Goal: Information Seeking & Learning: Learn about a topic

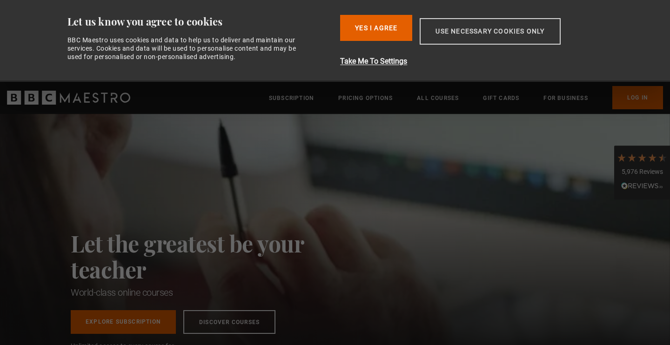
click at [468, 33] on button "Use necessary cookies only" at bounding box center [490, 31] width 141 height 27
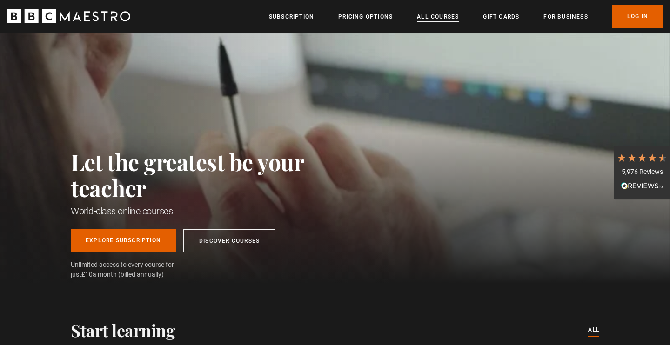
click at [436, 16] on link "All Courses" at bounding box center [438, 16] width 42 height 9
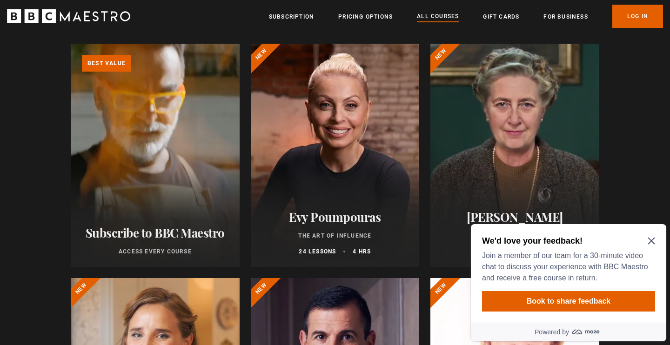
scroll to position [107, 0]
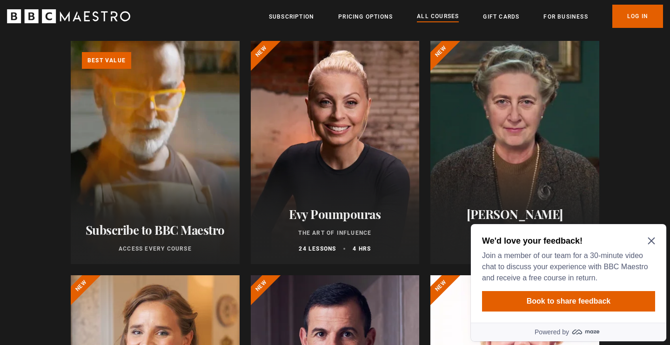
click at [649, 240] on icon "Close Maze Prompt" at bounding box center [651, 240] width 7 height 7
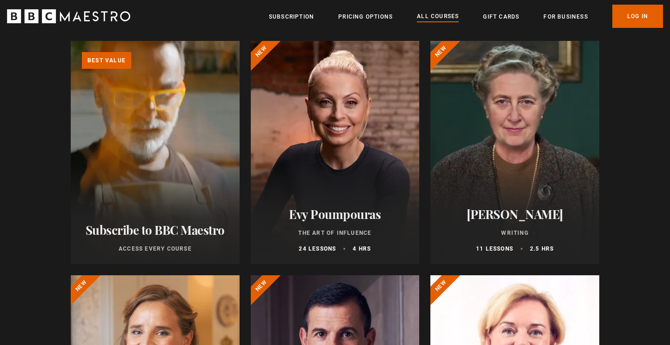
click at [350, 187] on div at bounding box center [335, 152] width 169 height 223
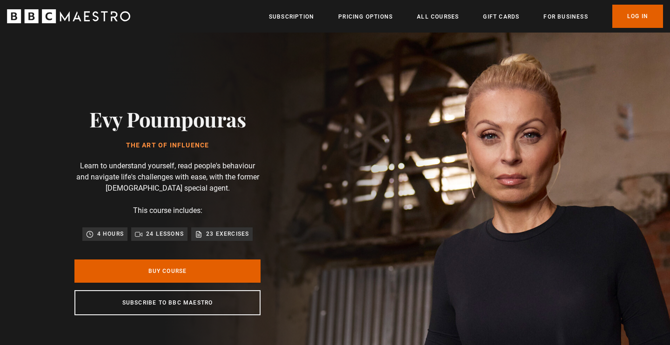
click at [335, 173] on div "Evy Poumpouras The Art of Influence Learn to understand yourself, read people's…" at bounding box center [167, 211] width 335 height 357
click at [335, 177] on div "Evy Poumpouras The Art of Influence Learn to understand yourself, read people's…" at bounding box center [167, 211] width 335 height 357
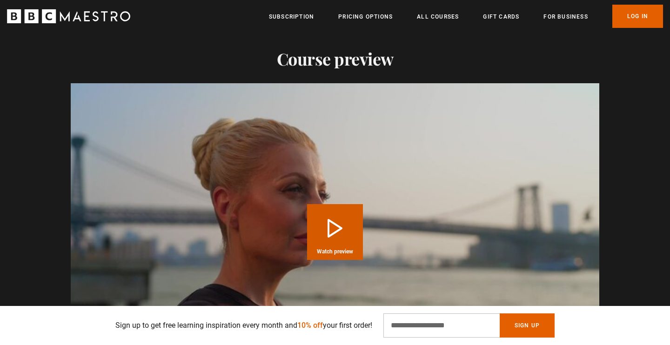
scroll to position [914, 0]
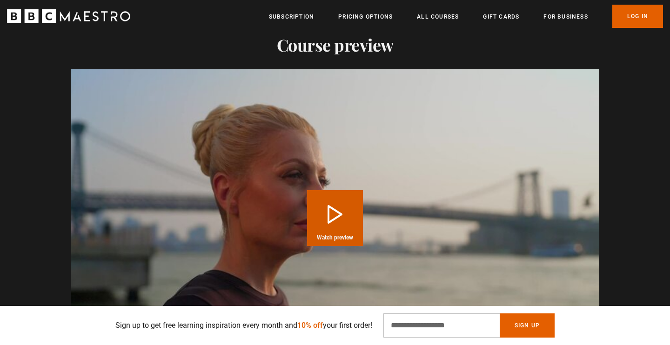
click at [334, 214] on button "Play Course overview for The Art of Influence with Evy Poumpouras Watch preview" at bounding box center [335, 218] width 56 height 56
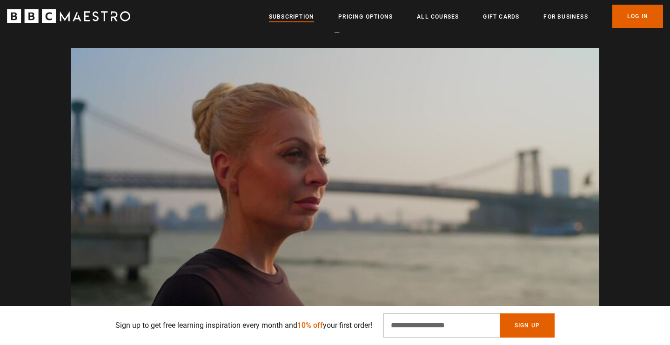
scroll to position [0, 1097]
click at [298, 17] on link "Subscription" at bounding box center [291, 16] width 45 height 9
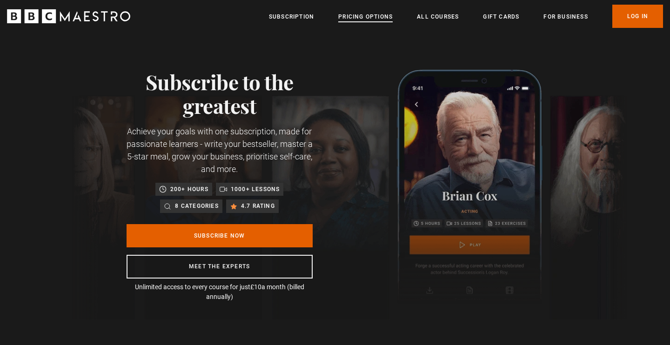
click at [368, 13] on link "Pricing Options" at bounding box center [365, 16] width 54 height 9
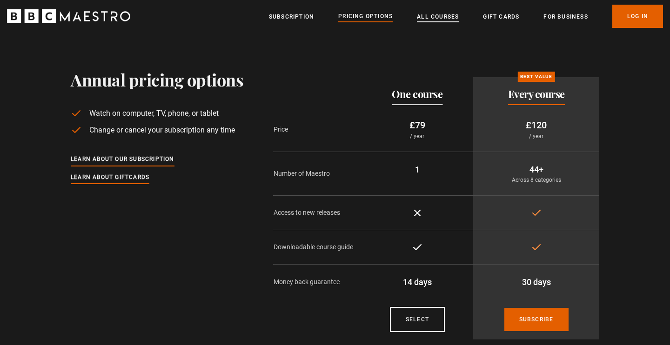
click at [439, 20] on link "All Courses" at bounding box center [438, 16] width 42 height 9
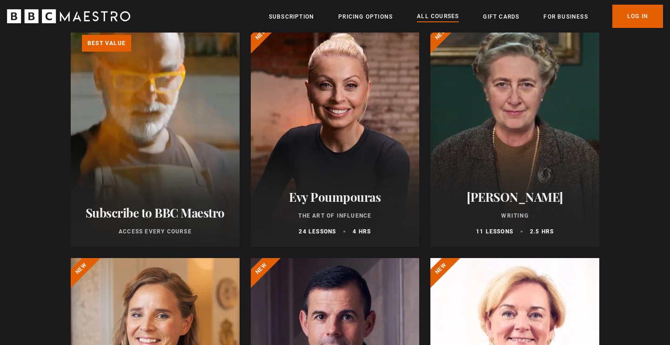
scroll to position [125, 0]
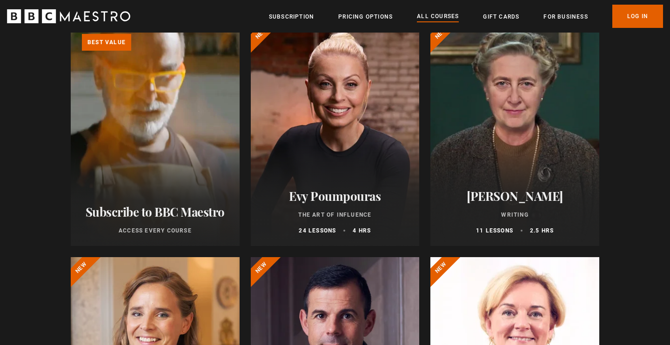
click at [514, 154] on div at bounding box center [514, 134] width 169 height 223
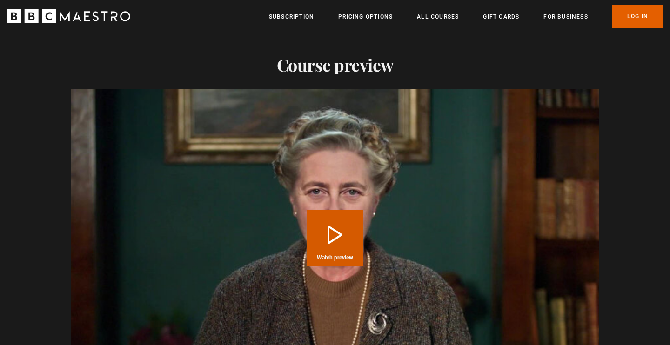
scroll to position [1104, 0]
click at [337, 236] on button "Play Course overview for Writing with Agatha Christie Watch preview" at bounding box center [335, 237] width 56 height 56
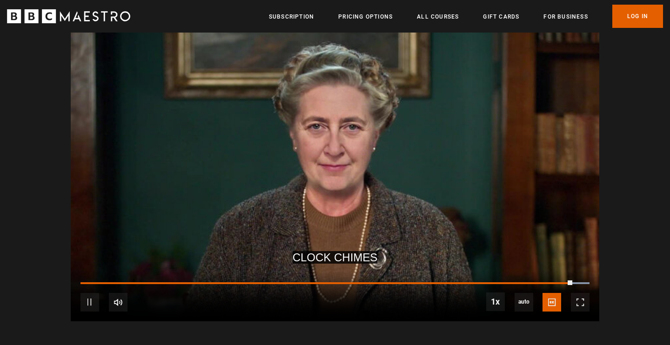
scroll to position [0, 1341]
click at [186, 280] on div "10s Skip Back 10 seconds Pause 10s Skip Forward 10 seconds Loaded : 100.00% 1:4…" at bounding box center [335, 296] width 529 height 52
click at [82, 281] on div "10s Skip Back 10 seconds Pause 10s Skip Forward 10 seconds Loaded : 100.00% 0:0…" at bounding box center [335, 296] width 529 height 52
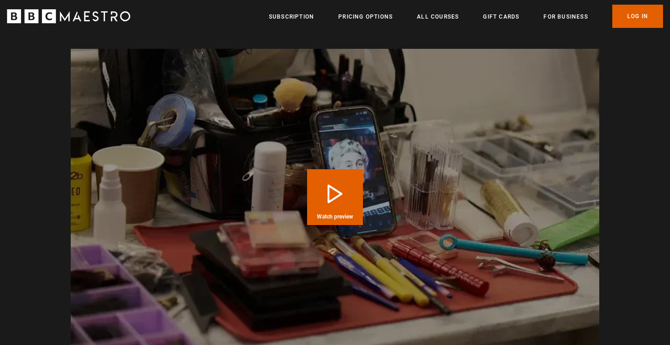
scroll to position [1843, 0]
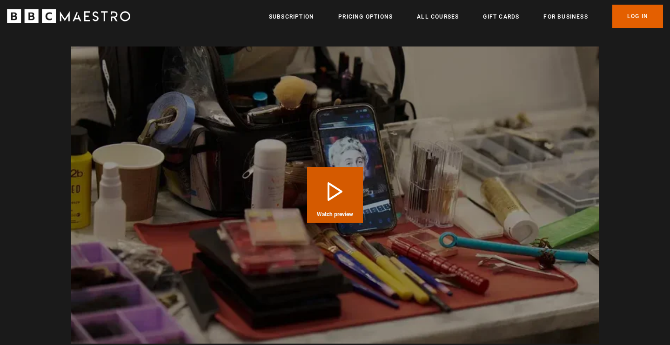
click at [330, 188] on button "Play Course overview for Writing with [PERSON_NAME] Watch preview" at bounding box center [335, 195] width 56 height 56
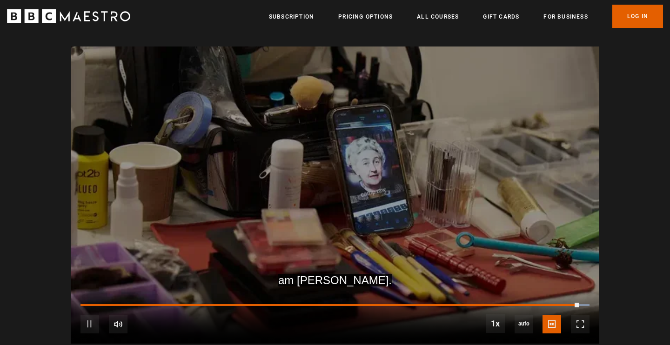
scroll to position [0, 731]
drag, startPoint x: 582, startPoint y: 301, endPoint x: 574, endPoint y: 301, distance: 7.5
click at [574, 301] on div "10s Skip Back 10 seconds Pause 10s Skip Forward 10 seconds Loaded : 100.00% 10:…" at bounding box center [335, 318] width 529 height 52
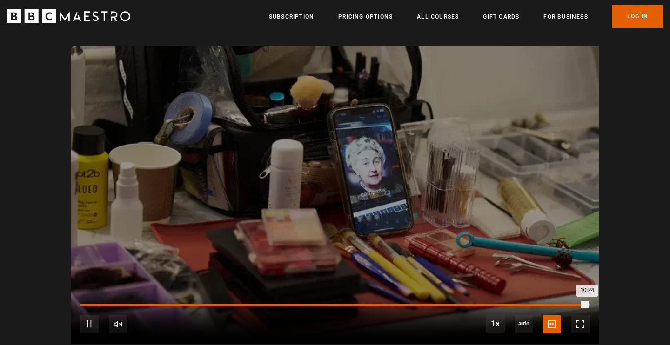
scroll to position [0, 853]
drag, startPoint x: 586, startPoint y: 306, endPoint x: 580, endPoint y: 306, distance: 5.6
click at [580, 306] on div "10:22" at bounding box center [332, 305] width 505 height 3
click at [575, 304] on div "10:13" at bounding box center [329, 305] width 498 height 3
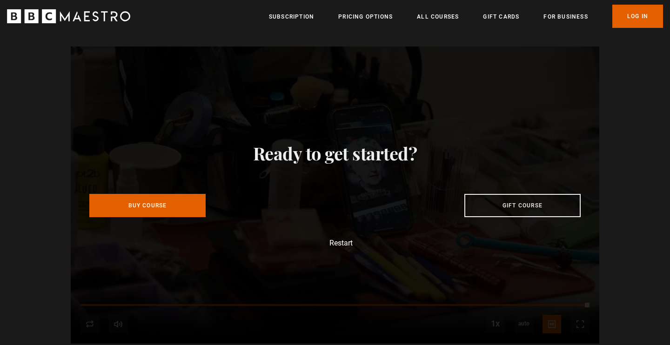
scroll to position [0, 1219]
click at [439, 18] on link "All Courses" at bounding box center [438, 16] width 42 height 9
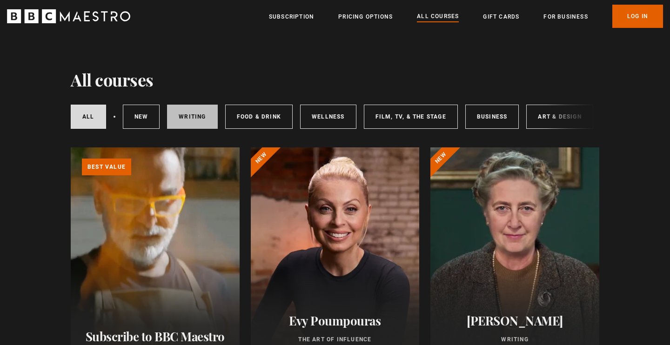
click at [194, 112] on link "Writing" at bounding box center [192, 117] width 50 height 24
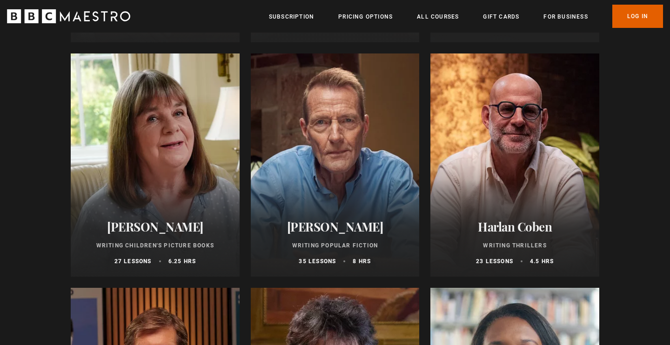
scroll to position [559, 0]
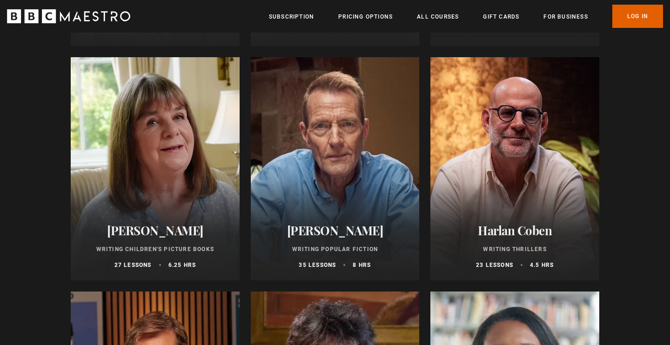
click at [332, 195] on div at bounding box center [335, 168] width 169 height 223
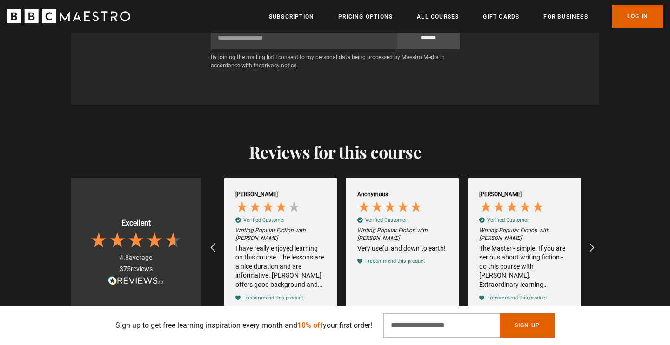
scroll to position [1615, 0]
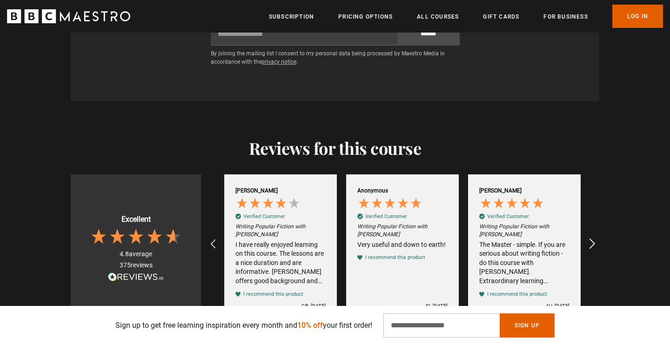
click at [591, 241] on icon "REVIEWS.io Carousel Scroll Right" at bounding box center [592, 244] width 13 height 13
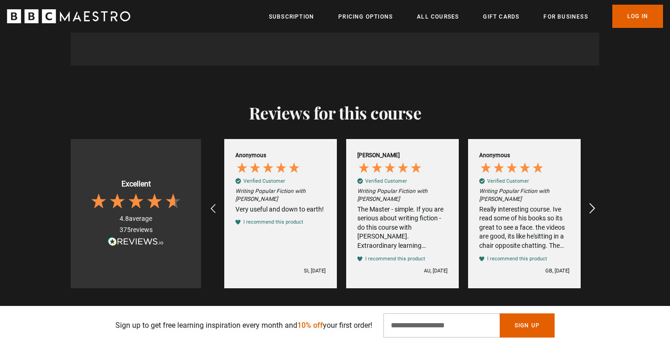
scroll to position [1650, 0]
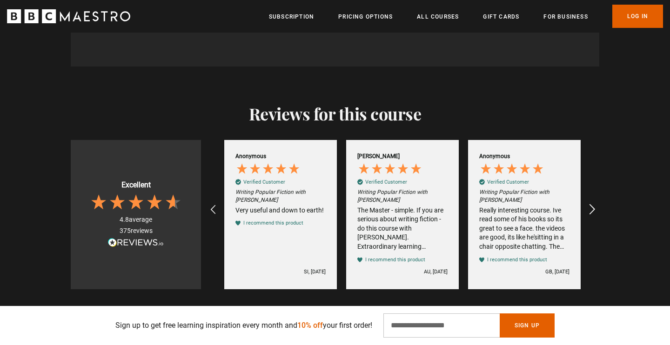
click at [593, 208] on icon "REVIEWS.io Carousel Scroll Right" at bounding box center [592, 210] width 13 height 13
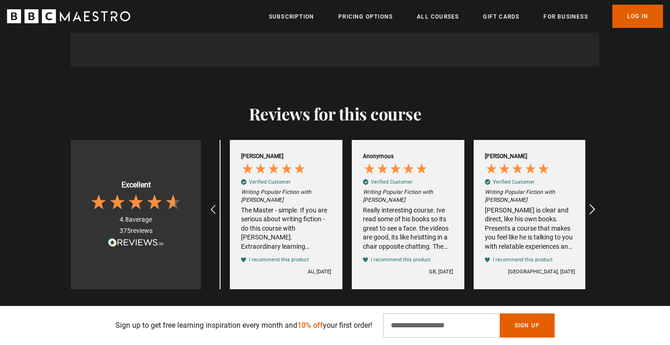
scroll to position [0, 488]
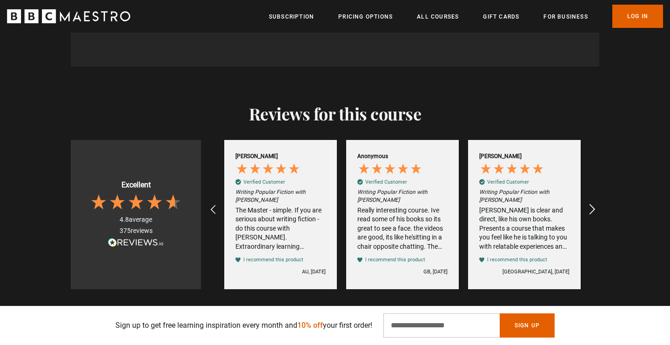
click at [591, 211] on icon "REVIEWS.io Carousel Scroll Right" at bounding box center [592, 210] width 13 height 13
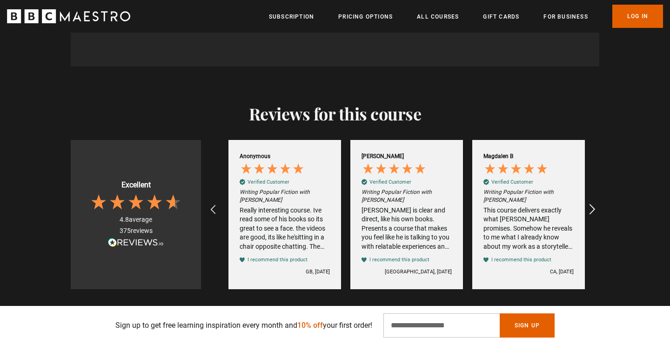
scroll to position [0, 610]
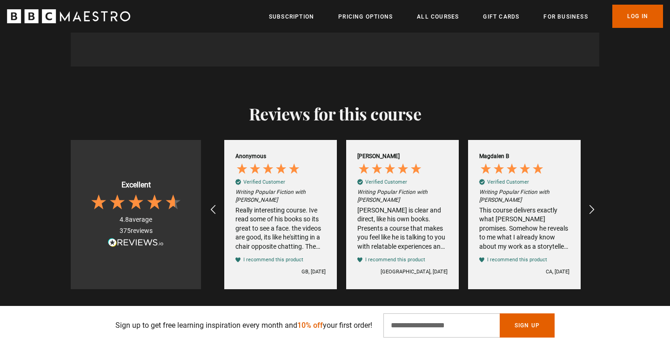
click at [538, 238] on div "This course delivers exactly what Lee Child promises. Somehow he reveals to me …" at bounding box center [524, 229] width 90 height 46
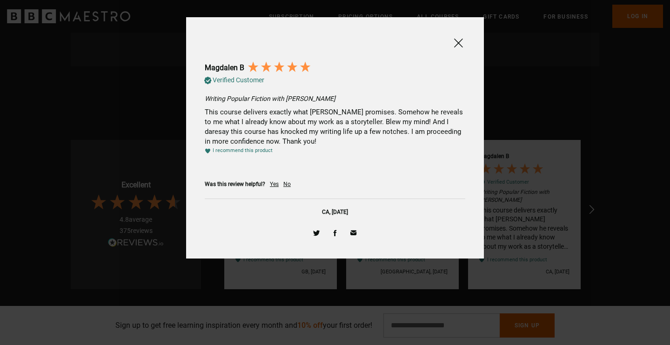
click at [456, 46] on span at bounding box center [458, 43] width 11 height 12
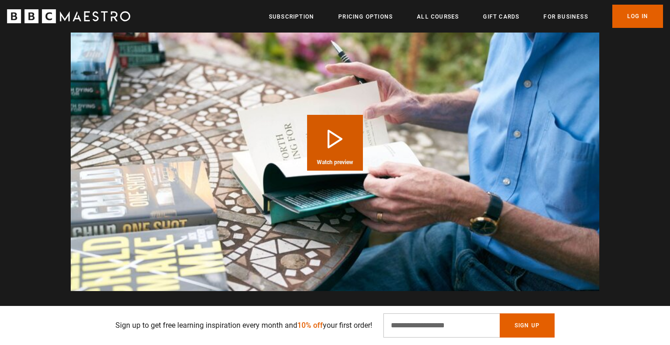
scroll to position [0, 731]
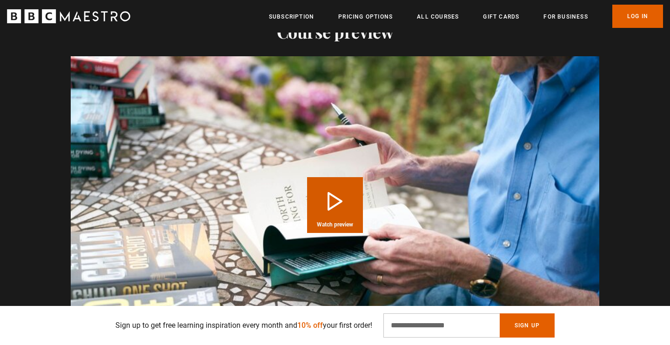
click at [339, 201] on button "Play Course overview for Writing Popular Fiction with Lee Child Watch preview" at bounding box center [335, 205] width 56 height 56
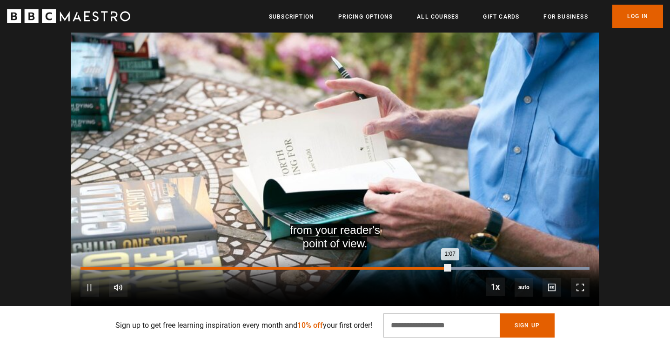
scroll to position [0, 1585]
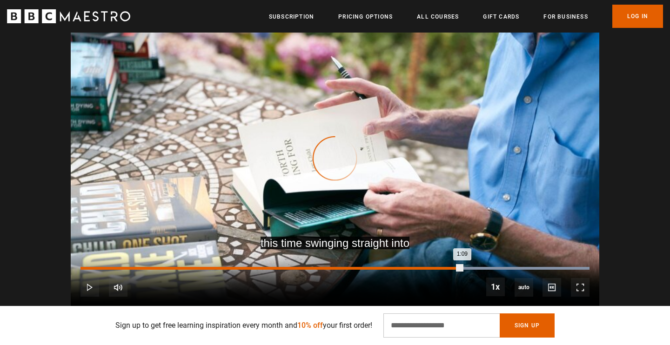
click at [196, 268] on div "Loaded : 100.00% 0:21 1:09" at bounding box center [334, 268] width 509 height 3
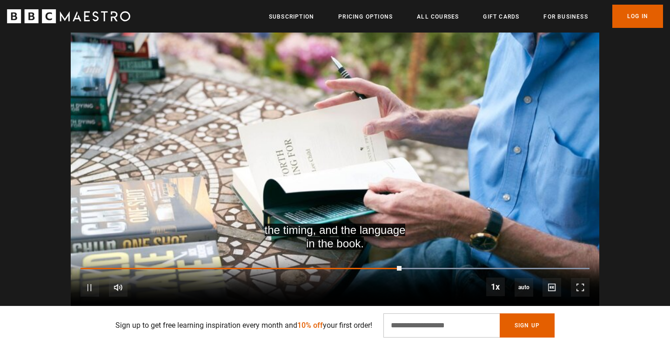
scroll to position [0, 2072]
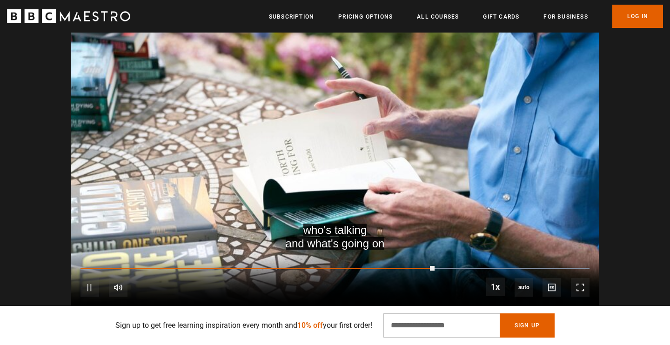
click at [321, 266] on div "10s Skip Back 10 seconds Pause 10s Skip Forward 10 seconds Loaded : 100.00% 0:4…" at bounding box center [335, 281] width 529 height 52
drag, startPoint x: 444, startPoint y: 265, endPoint x: 350, endPoint y: 272, distance: 94.2
click at [350, 272] on div "10s Skip Back 10 seconds Pause 10s Skip Forward 10 seconds Loaded : 100.00% 0:5…" at bounding box center [335, 281] width 529 height 52
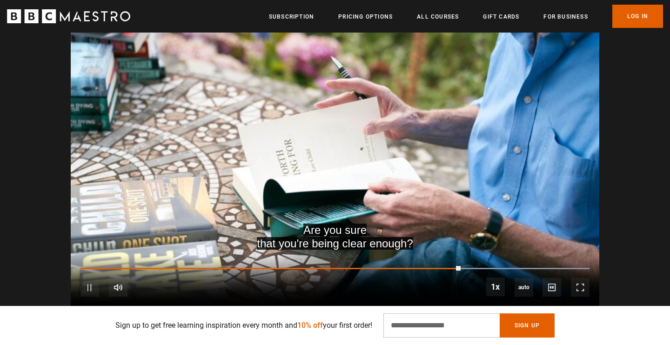
drag, startPoint x: 455, startPoint y: 266, endPoint x: 289, endPoint y: 276, distance: 165.5
click at [289, 276] on div "10s Skip Back 10 seconds Pause 10s Skip Forward 10 seconds Loaded : 100.00% 0:5…" at bounding box center [335, 281] width 529 height 52
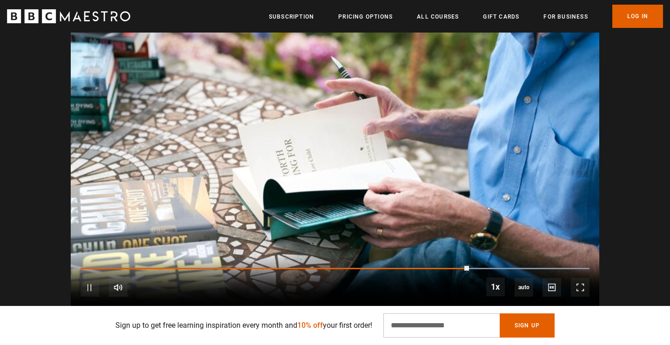
click at [330, 266] on div "10s Skip Back 10 seconds Pause 10s Skip Forward 10 seconds Loaded : 100.00% 0:4…" at bounding box center [335, 281] width 529 height 52
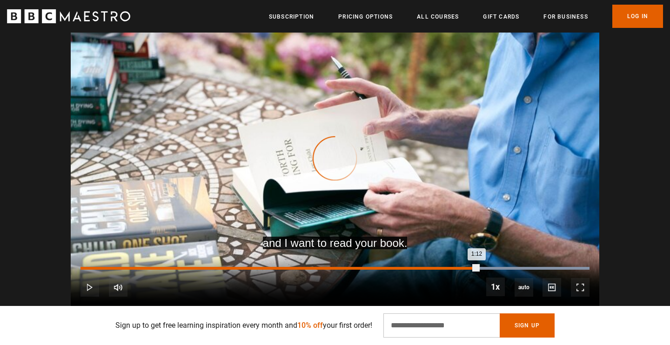
drag, startPoint x: 478, startPoint y: 266, endPoint x: 278, endPoint y: 269, distance: 199.6
click at [277, 269] on div "10s Skip Back 10 seconds Play 10s Skip Forward 10 seconds Loaded : 100.00% 0:37…" at bounding box center [335, 281] width 529 height 52
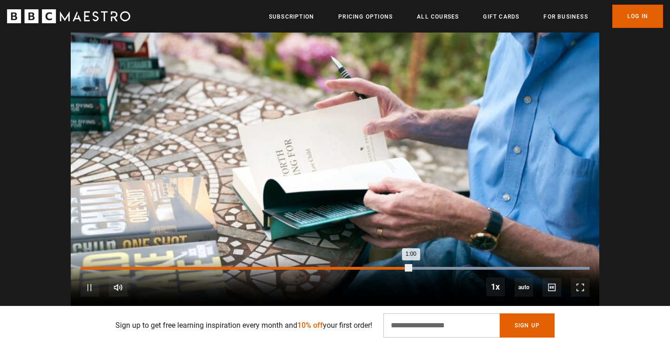
scroll to position [0, 488]
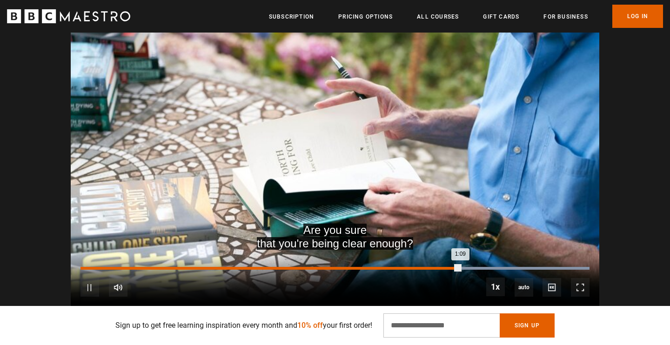
drag, startPoint x: 450, startPoint y: 266, endPoint x: 294, endPoint y: 269, distance: 156.8
click at [294, 269] on div "10s Skip Back 10 seconds Pause 10s Skip Forward 10 seconds Loaded : 100.00% 0:4…" at bounding box center [335, 281] width 529 height 52
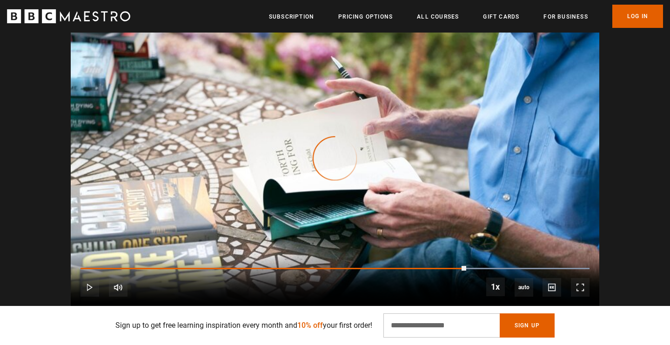
drag, startPoint x: 466, startPoint y: 266, endPoint x: 283, endPoint y: 272, distance: 182.9
click at [283, 272] on div "10s Skip Back 10 seconds Play 10s Skip Forward 10 seconds Loaded : 100.00% 0:53…" at bounding box center [335, 281] width 529 height 52
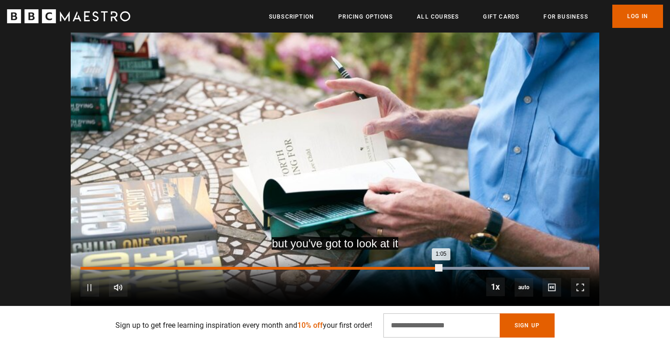
scroll to position [0, 975]
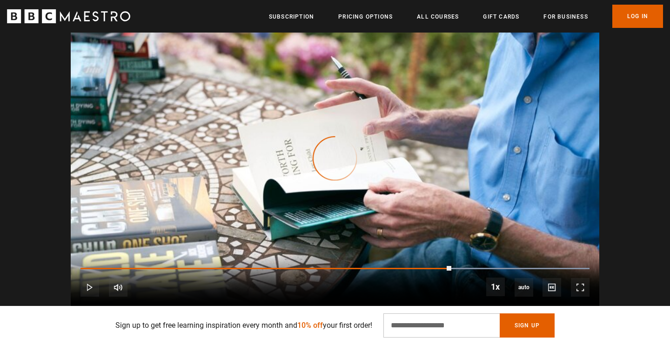
drag, startPoint x: 451, startPoint y: 265, endPoint x: 324, endPoint y: 264, distance: 126.6
click at [324, 264] on div "10s Skip Back 10 seconds Play 10s Skip Forward 10 seconds Loaded : 100.00% 0:50…" at bounding box center [335, 281] width 529 height 52
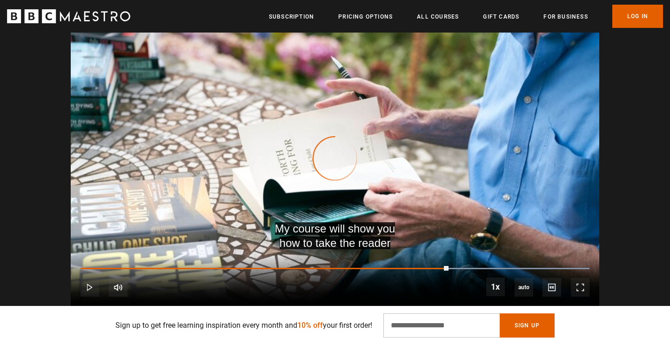
drag, startPoint x: 447, startPoint y: 266, endPoint x: 316, endPoint y: 271, distance: 130.8
click at [316, 271] on div "10s Skip Back 10 seconds Play 10s Skip Forward 10 seconds Loaded : 100.00% 0:51…" at bounding box center [335, 281] width 529 height 52
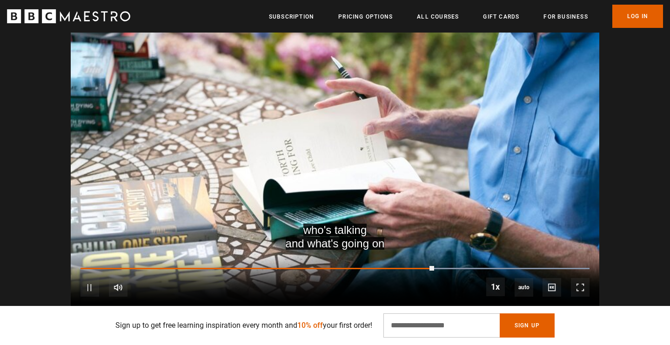
scroll to position [0, 1585]
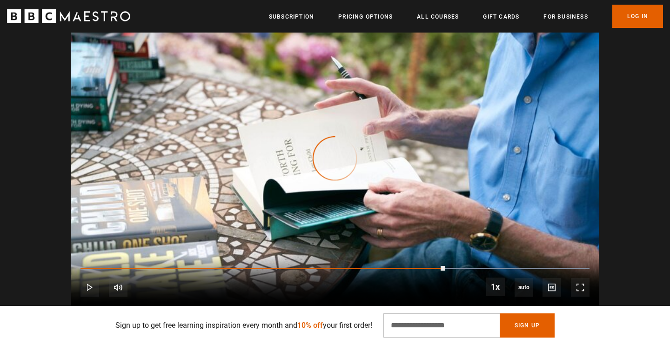
drag, startPoint x: 445, startPoint y: 266, endPoint x: 363, endPoint y: 266, distance: 81.4
click at [363, 266] on div "10s Skip Back 10 seconds Play 10s Skip Forward 10 seconds Loaded : 100.00% 1:06…" at bounding box center [335, 281] width 529 height 52
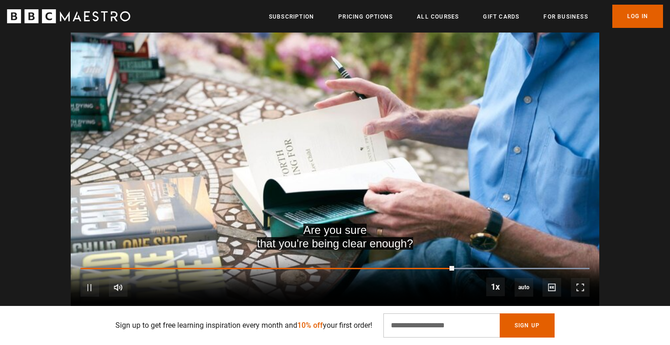
scroll to position [0, 1829]
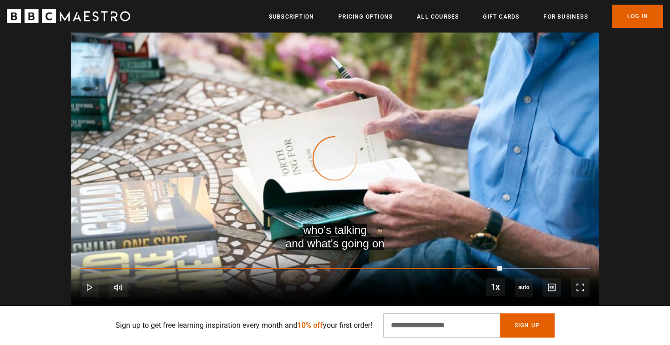
drag, startPoint x: 502, startPoint y: 267, endPoint x: 345, endPoint y: 270, distance: 156.8
click at [345, 270] on div "10s Skip Back 10 seconds Play 10s Skip Forward 10 seconds Loaded : 100.00% 0:51…" at bounding box center [335, 281] width 529 height 52
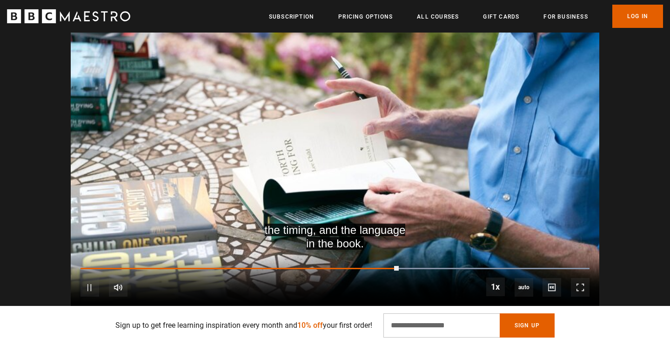
scroll to position [0, 2072]
drag, startPoint x: 441, startPoint y: 268, endPoint x: 328, endPoint y: 266, distance: 112.6
click at [328, 266] on div "10s Skip Back 10 seconds Play 10s Skip Forward 10 seconds Loaded : 100.00% 0:49…" at bounding box center [335, 281] width 529 height 52
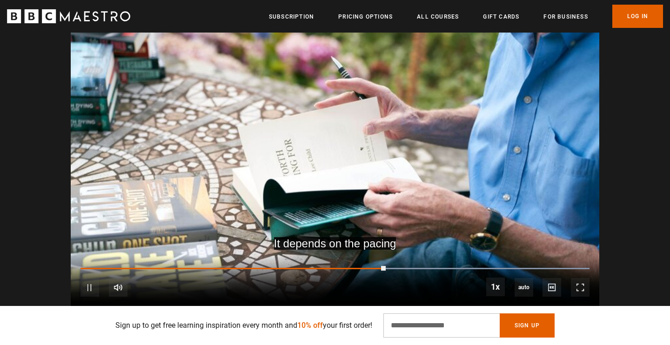
scroll to position [0, 244]
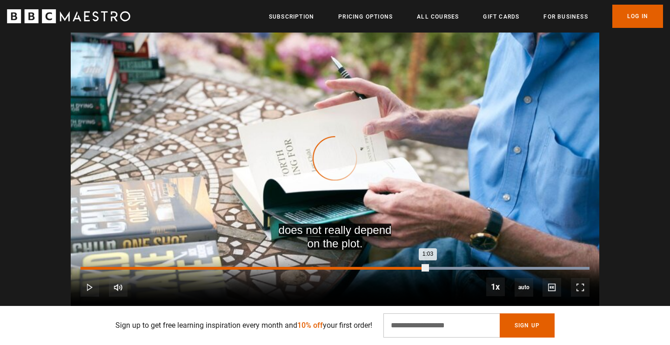
drag, startPoint x: 428, startPoint y: 268, endPoint x: 302, endPoint y: 268, distance: 125.2
click at [302, 268] on div "1:03" at bounding box center [253, 268] width 347 height 3
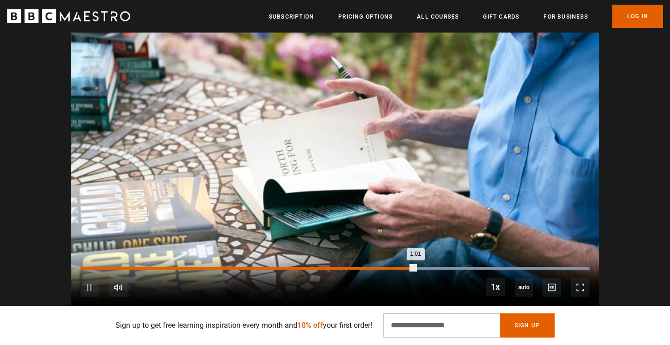
scroll to position [0, 610]
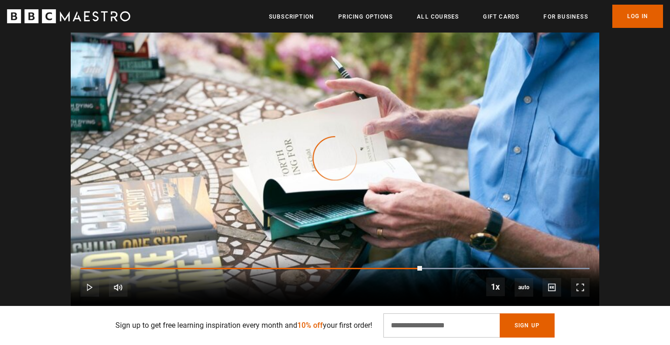
drag, startPoint x: 422, startPoint y: 267, endPoint x: 348, endPoint y: 272, distance: 74.7
click at [348, 272] on div "10s Skip Back 10 seconds Play 10s Skip Forward 10 seconds Loaded : 100.00% 0:52…" at bounding box center [335, 281] width 529 height 52
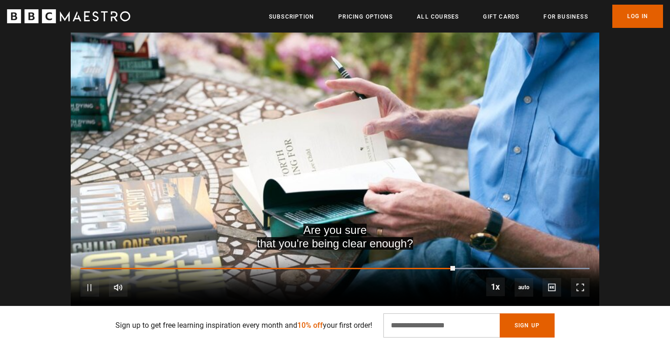
drag, startPoint x: 449, startPoint y: 266, endPoint x: 310, endPoint y: 264, distance: 138.7
click at [309, 264] on div "10s Skip Back 10 seconds Pause 10s Skip Forward 10 seconds Loaded : 100.00% 0:4…" at bounding box center [335, 281] width 529 height 52
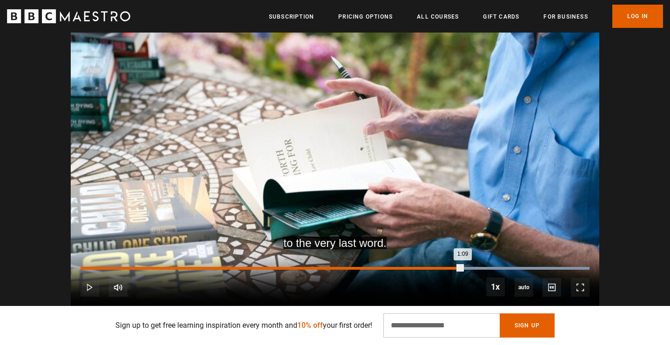
drag, startPoint x: 462, startPoint y: 268, endPoint x: 340, endPoint y: 267, distance: 122.4
click at [340, 267] on div "1:09" at bounding box center [271, 268] width 382 height 3
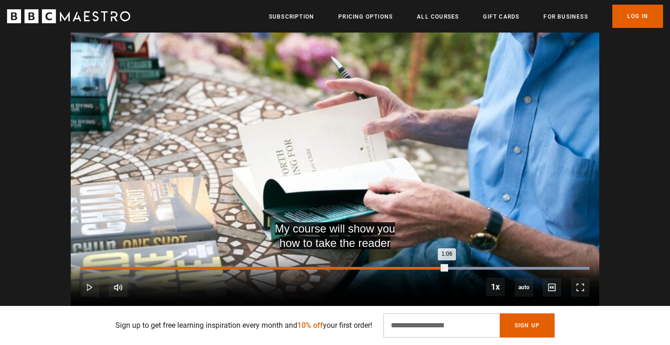
drag, startPoint x: 446, startPoint y: 266, endPoint x: 329, endPoint y: 274, distance: 117.5
click at [329, 274] on div "Loaded : 100.00% 0:45 1:06" at bounding box center [334, 273] width 509 height 1
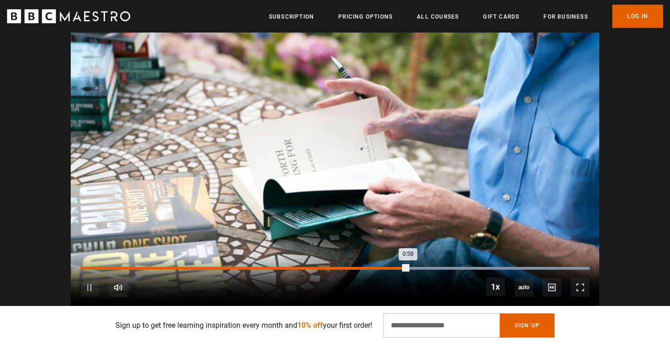
scroll to position [0, 1341]
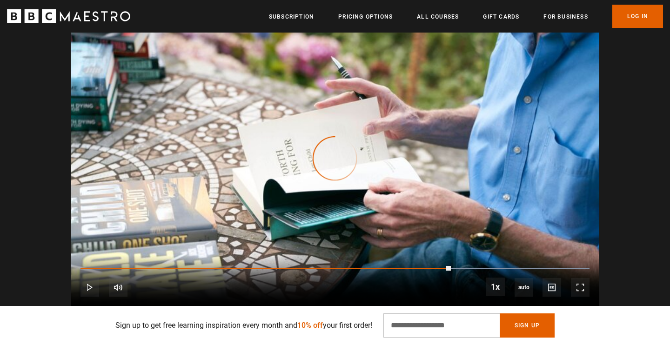
drag, startPoint x: 451, startPoint y: 266, endPoint x: 340, endPoint y: 271, distance: 110.9
click at [340, 271] on div "10s Skip Back 10 seconds Play 10s Skip Forward 10 seconds Loaded : 100.00% 0:53…" at bounding box center [335, 281] width 529 height 52
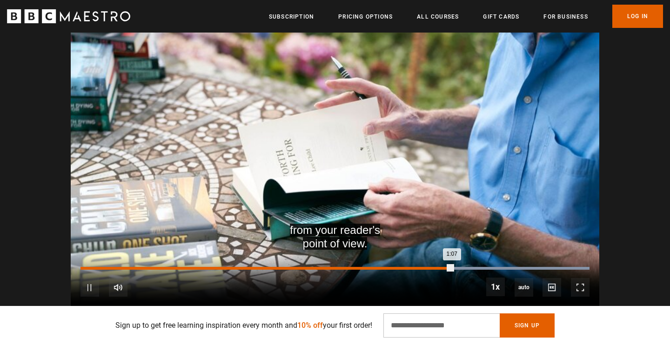
scroll to position [0, 1707]
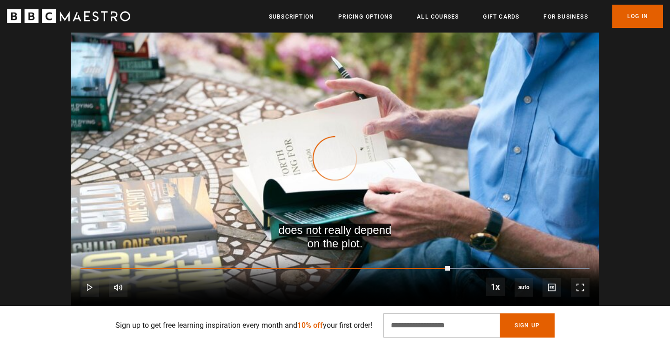
drag, startPoint x: 449, startPoint y: 269, endPoint x: 362, endPoint y: 271, distance: 87.0
click at [362, 271] on div "10s Skip Back 10 seconds Play 10s Skip Forward 10 seconds Loaded : 100.00% 0:56…" at bounding box center [335, 281] width 529 height 52
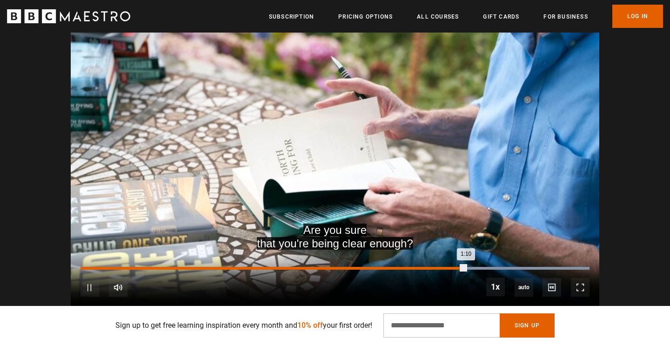
scroll to position [0, 1950]
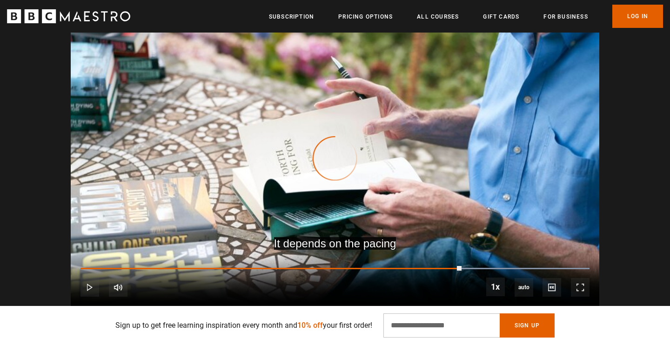
drag, startPoint x: 461, startPoint y: 265, endPoint x: 376, endPoint y: 264, distance: 84.7
click at [376, 264] on div "10s Skip Back 10 seconds Play 10s Skip Forward 10 seconds Loaded : 100.00% 1:09…" at bounding box center [335, 281] width 529 height 52
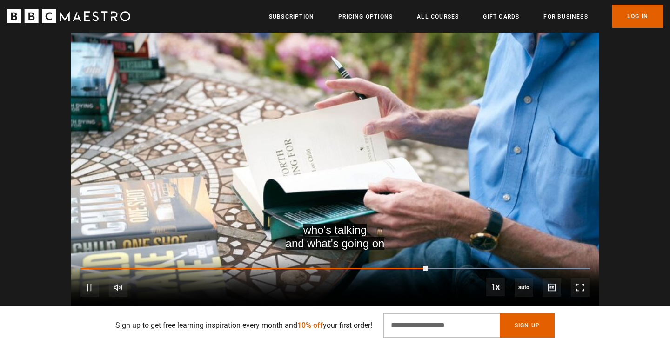
scroll to position [0, 2072]
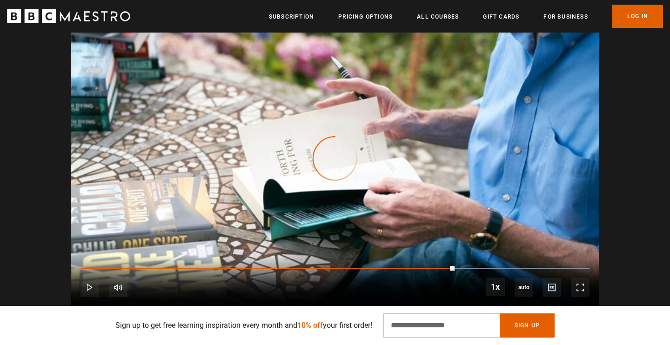
drag, startPoint x: 455, startPoint y: 269, endPoint x: 374, endPoint y: 271, distance: 81.0
click at [374, 271] on div "10s Skip Back 10 seconds Play 10s Skip Forward 10 seconds Loaded : 100.00% 0:59…" at bounding box center [335, 281] width 529 height 52
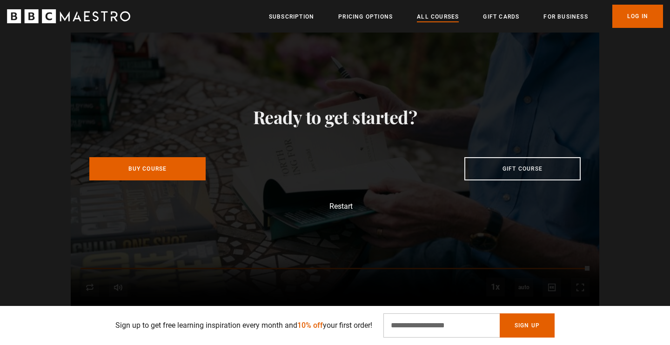
scroll to position [0, 610]
click at [446, 13] on link "All Courses" at bounding box center [438, 16] width 42 height 9
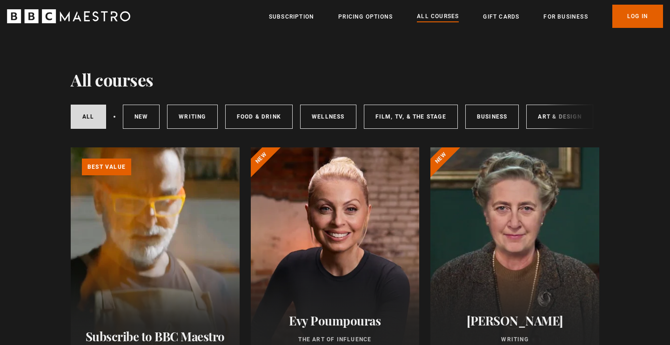
click at [489, 273] on div at bounding box center [514, 258] width 169 height 223
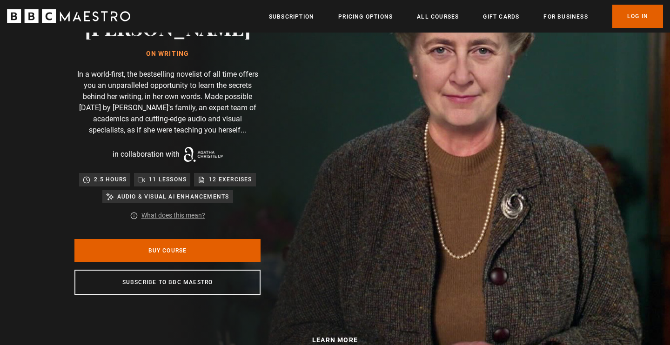
scroll to position [94, 0]
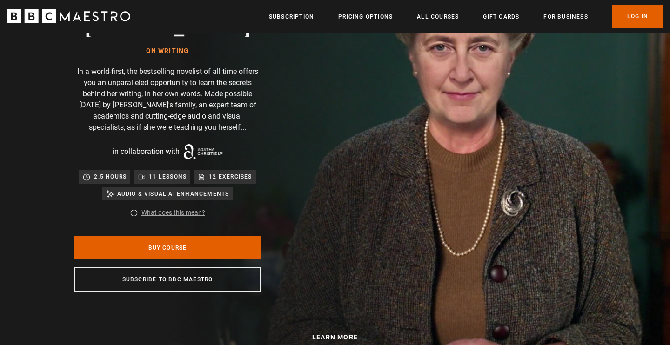
click at [181, 214] on link "What does this mean?" at bounding box center [173, 213] width 64 height 10
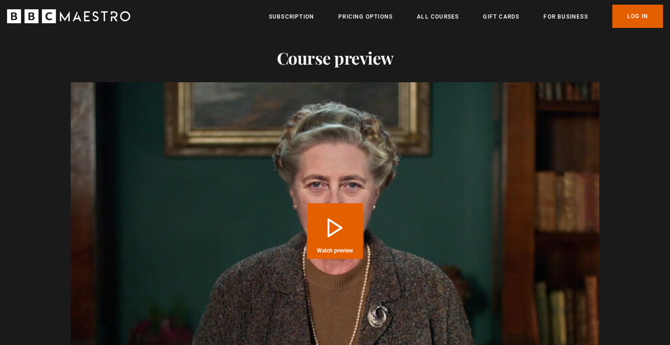
scroll to position [1107, 0]
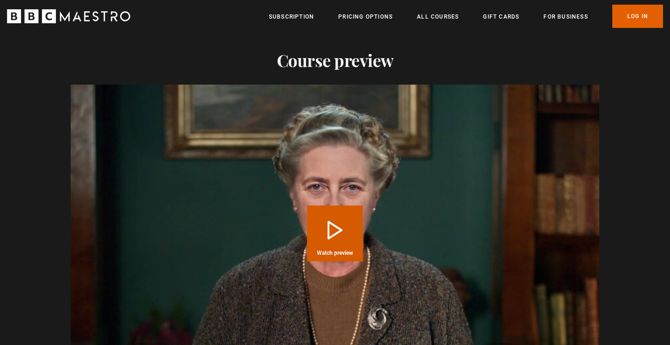
click at [337, 228] on button "Play Course overview for Writing with [PERSON_NAME] Watch preview" at bounding box center [335, 234] width 56 height 56
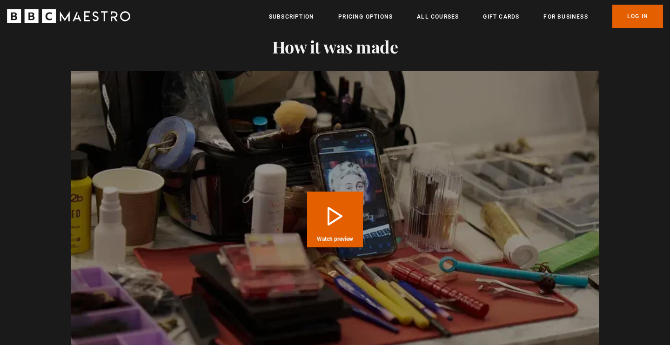
scroll to position [1821, 0]
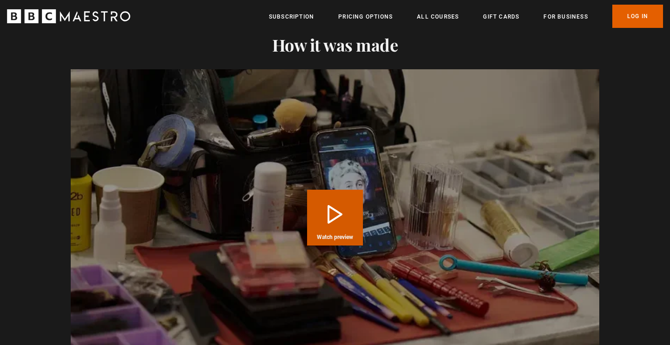
click at [331, 219] on button "Play Course overview for Writing with [PERSON_NAME] Watch preview" at bounding box center [335, 218] width 56 height 56
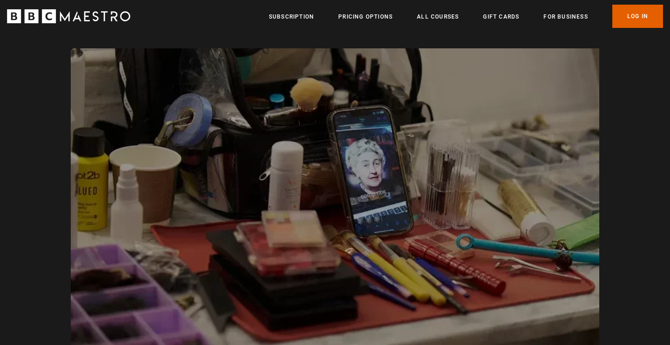
scroll to position [0, 731]
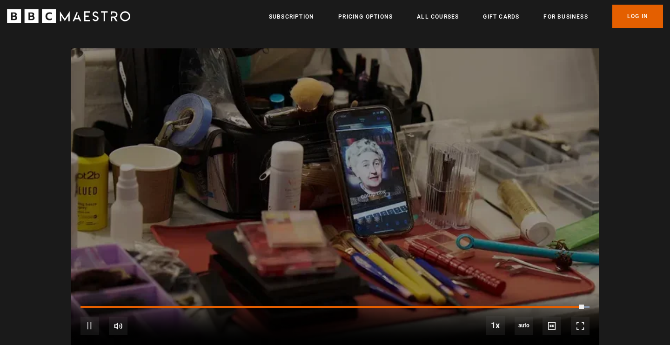
click at [578, 305] on div "10s Skip Back 10 seconds Pause 10s Skip Forward 10 seconds Loaded : 100.00% 10:…" at bounding box center [335, 320] width 529 height 52
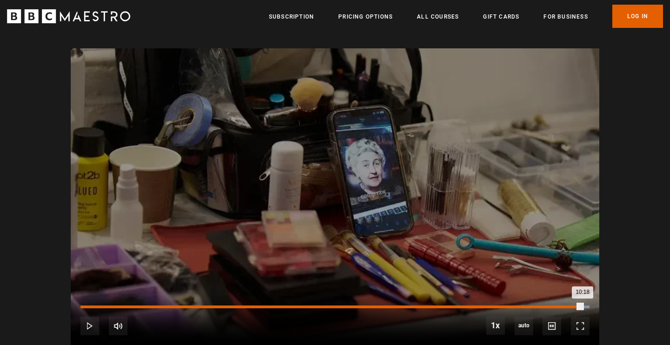
click at [579, 306] on div "10:18" at bounding box center [331, 307] width 502 height 3
drag, startPoint x: 579, startPoint y: 304, endPoint x: 565, endPoint y: 308, distance: 14.8
click at [565, 308] on div "Loaded : 100.00% 09:56 10:15" at bounding box center [334, 307] width 509 height 3
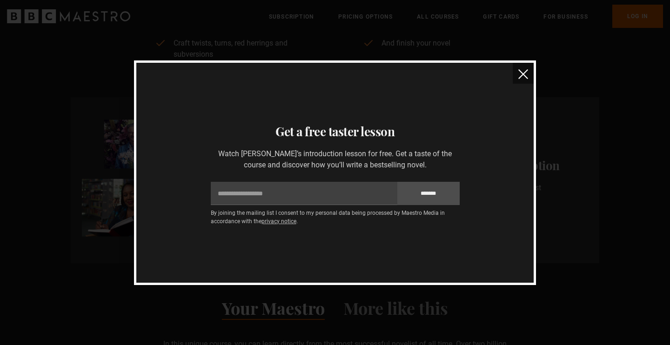
scroll to position [0, 1463]
click at [524, 74] on img "close" at bounding box center [523, 74] width 10 height 10
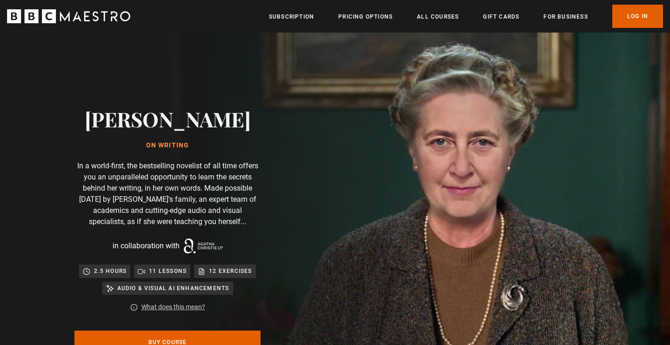
scroll to position [0, 1705]
